Goal: Information Seeking & Learning: Check status

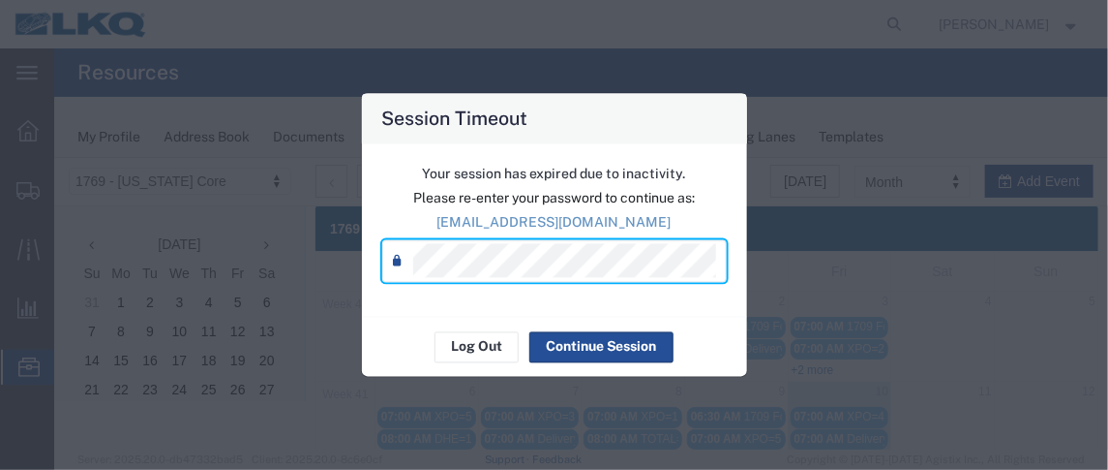
scroll to position [283, 0]
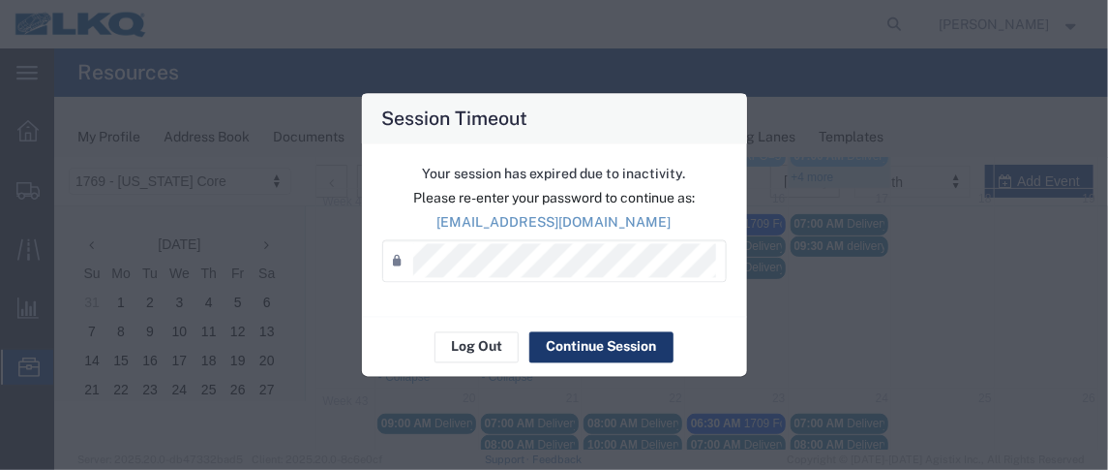
click at [601, 353] on button "Continue Session" at bounding box center [602, 346] width 144 height 31
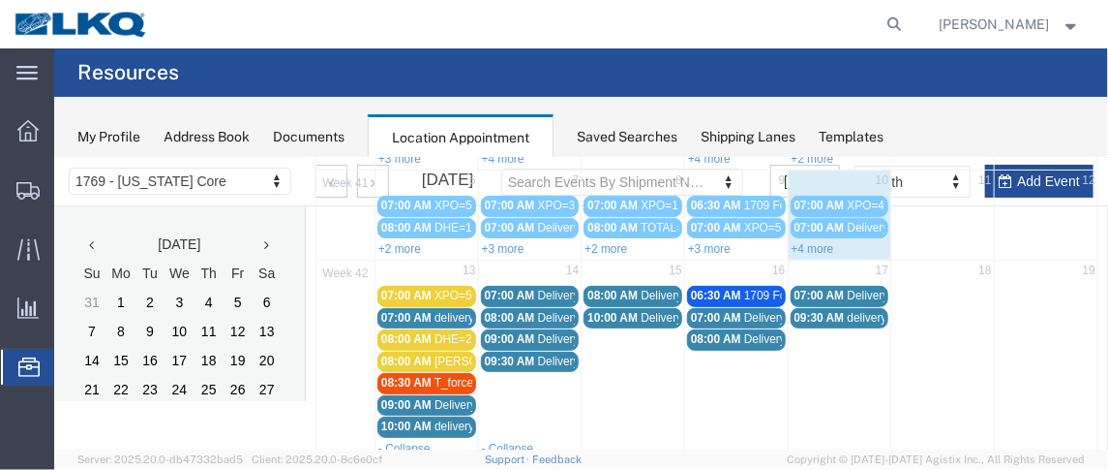
scroll to position [208, 0]
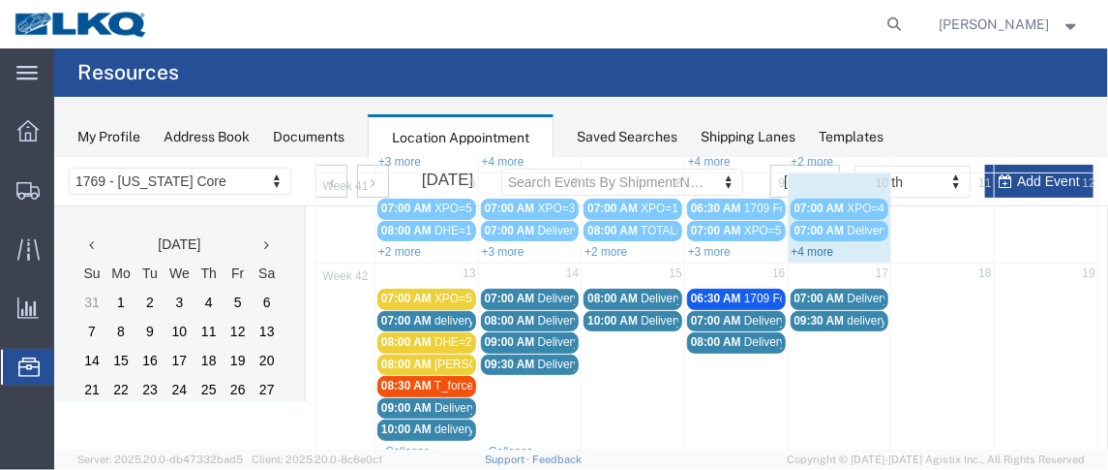
click at [816, 244] on link "+4 more" at bounding box center [812, 251] width 43 height 14
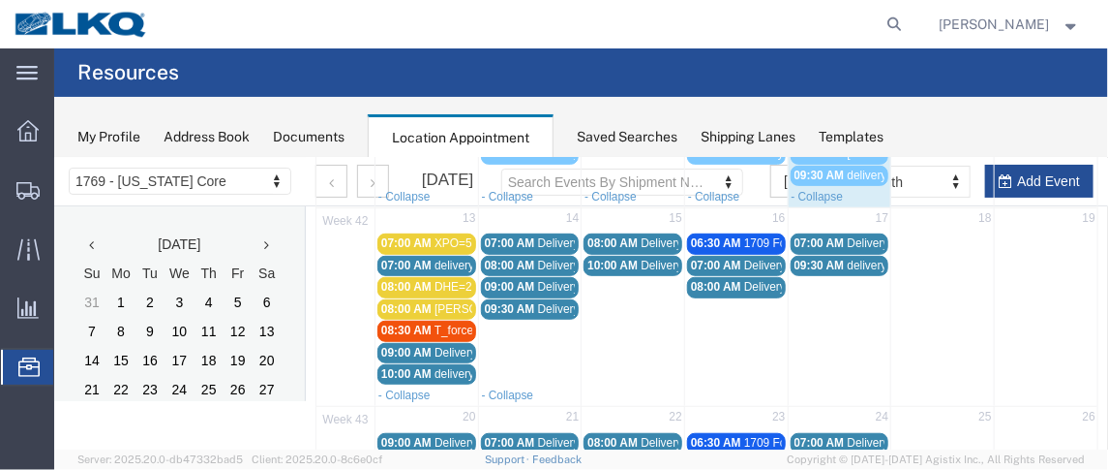
scroll to position [385, 0]
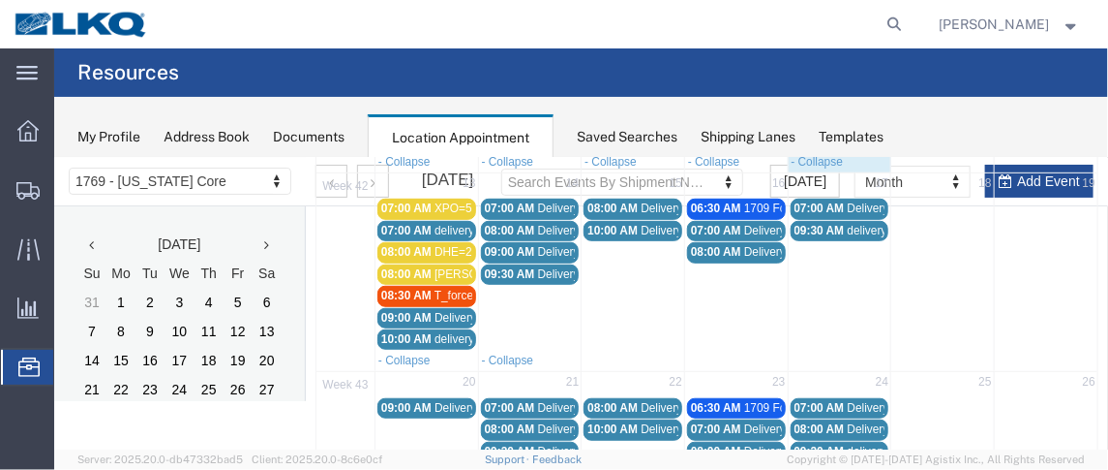
click at [903, 79] on agx-page-header "Resources" at bounding box center [581, 72] width 1054 height 48
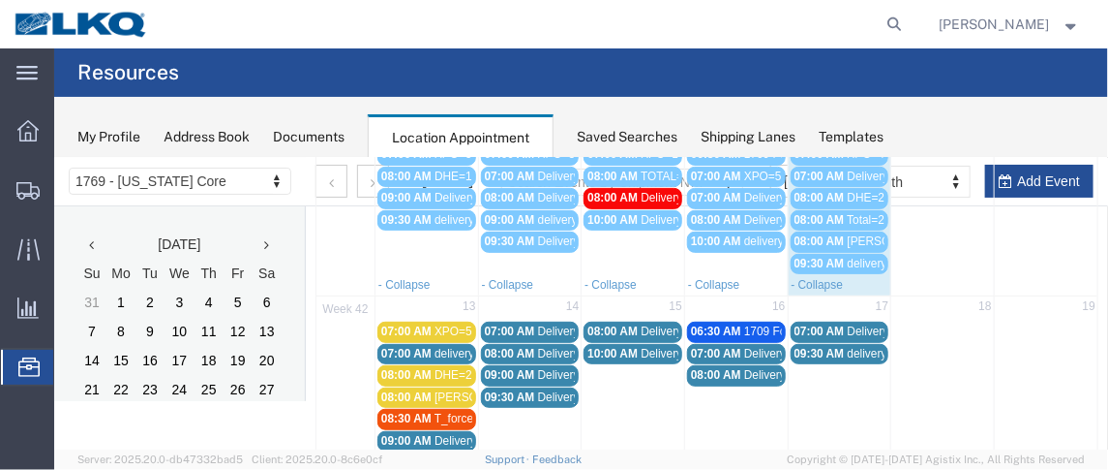
scroll to position [0, 0]
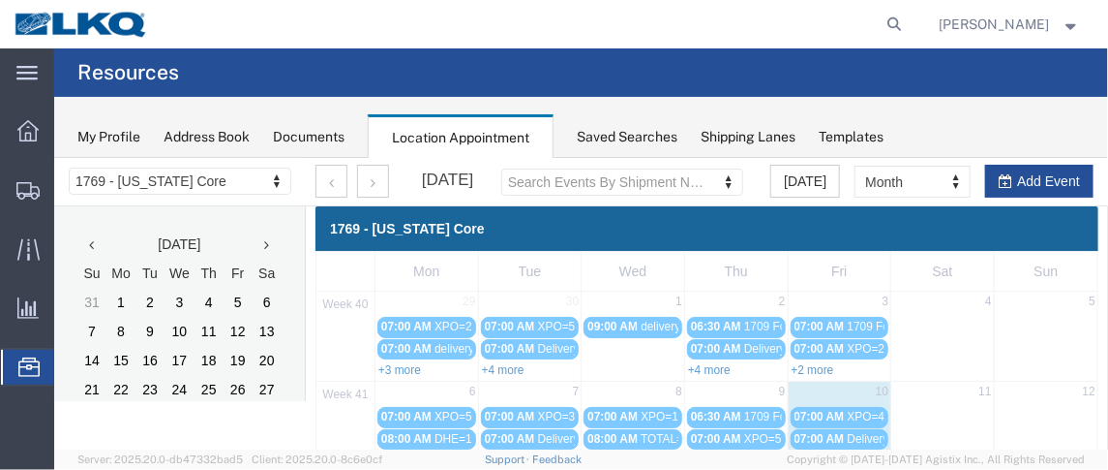
drag, startPoint x: 1106, startPoint y: 330, endPoint x: 1015, endPoint y: 276, distance: 106.8
click at [903, 24] on icon at bounding box center [895, 24] width 27 height 27
paste input "57101932"
click at [897, 28] on icon at bounding box center [895, 24] width 27 height 27
type input "57101932"
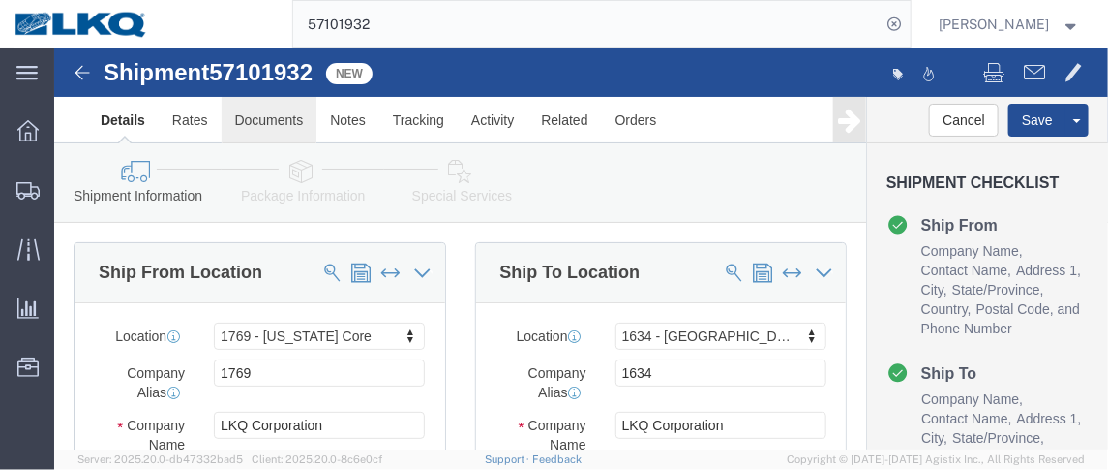
click link "Documents"
select select "28716"
select select "28712"
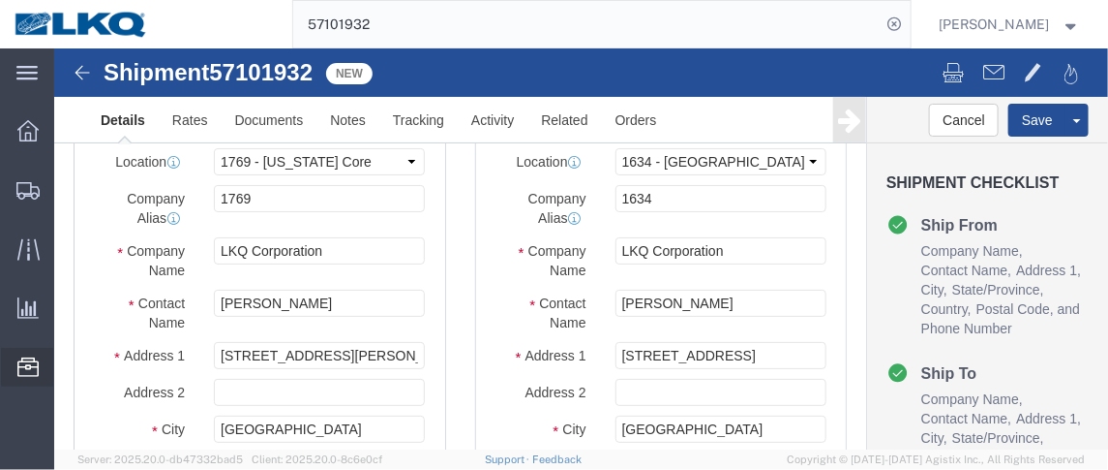
select select "28716"
select select "28712"
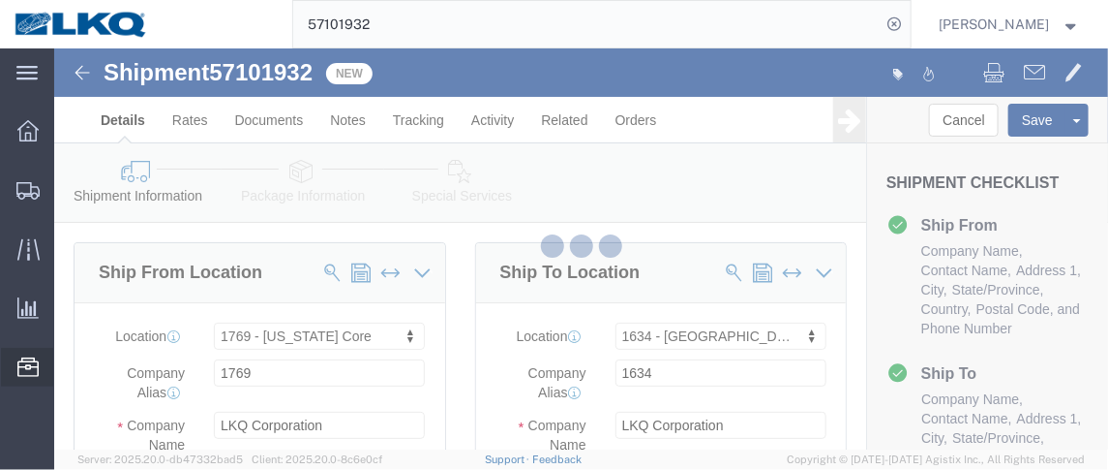
click at [28, 366] on icon at bounding box center [27, 366] width 21 height 19
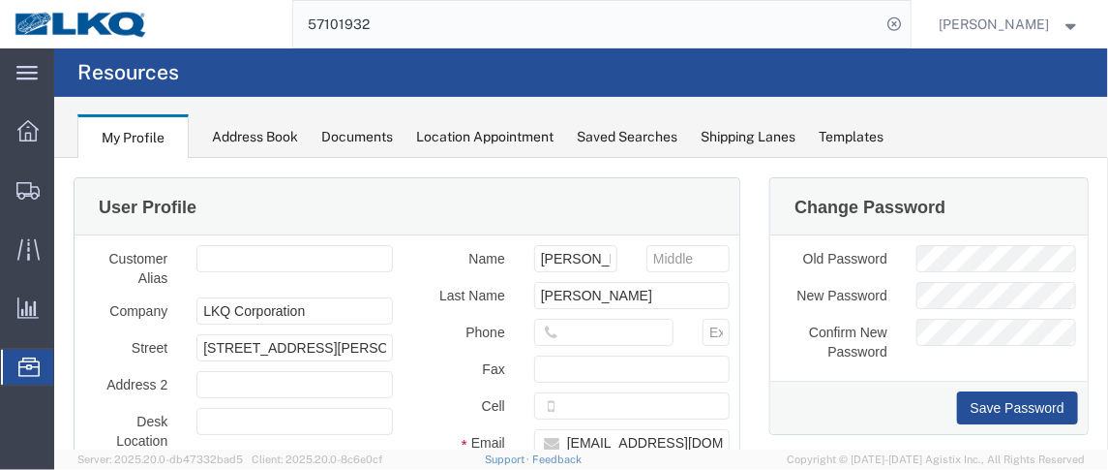
click at [0, 0] on span "Location Appointment" at bounding box center [0, 0] width 0 height 0
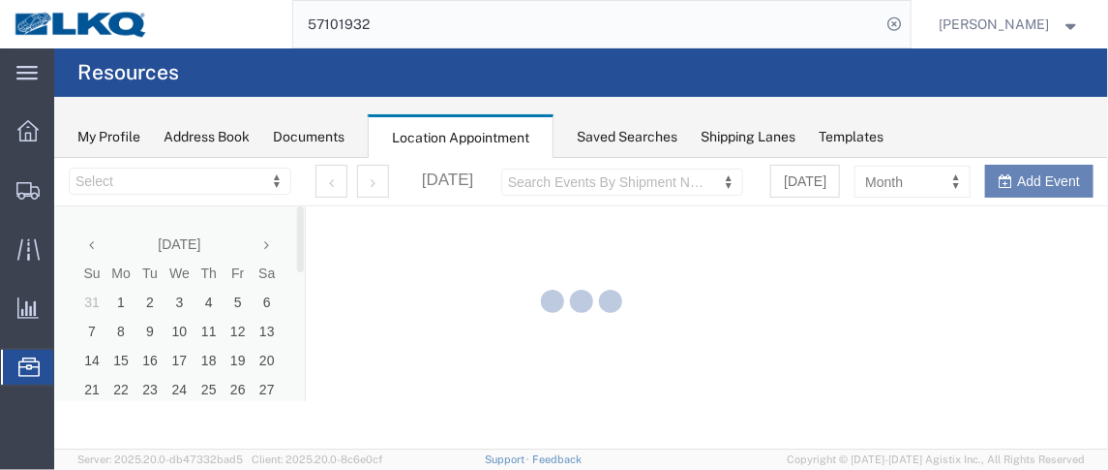
select select "28716"
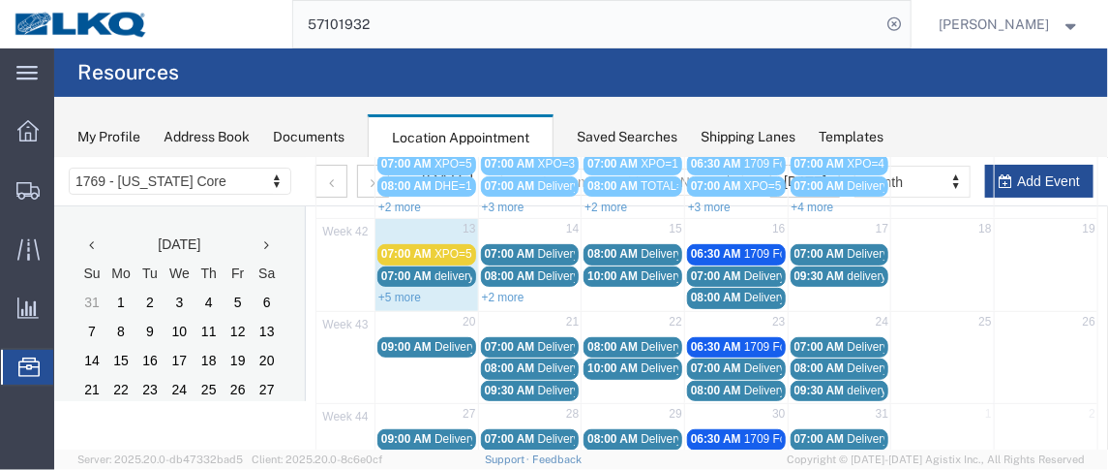
scroll to position [274, 0]
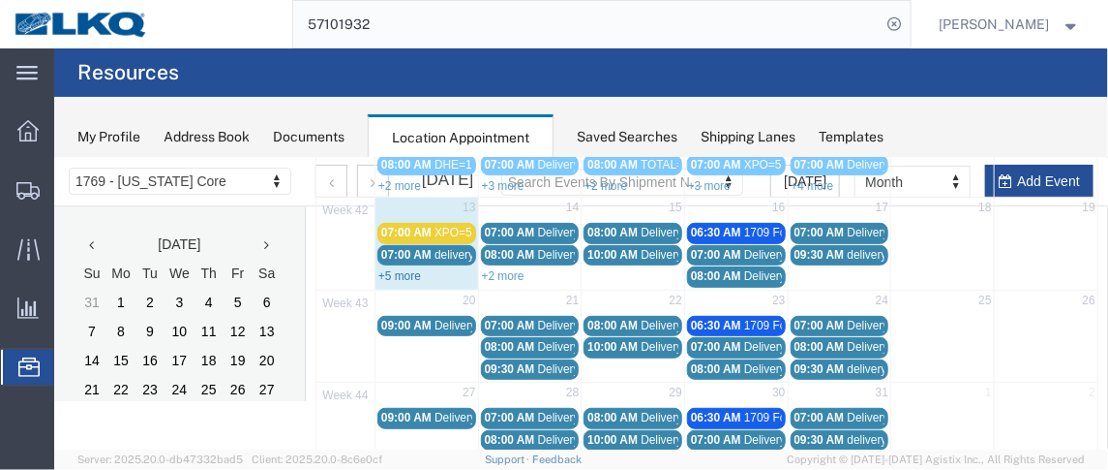
click at [393, 270] on link "+5 more" at bounding box center [399, 275] width 43 height 14
